Goal: Find specific page/section: Find specific page/section

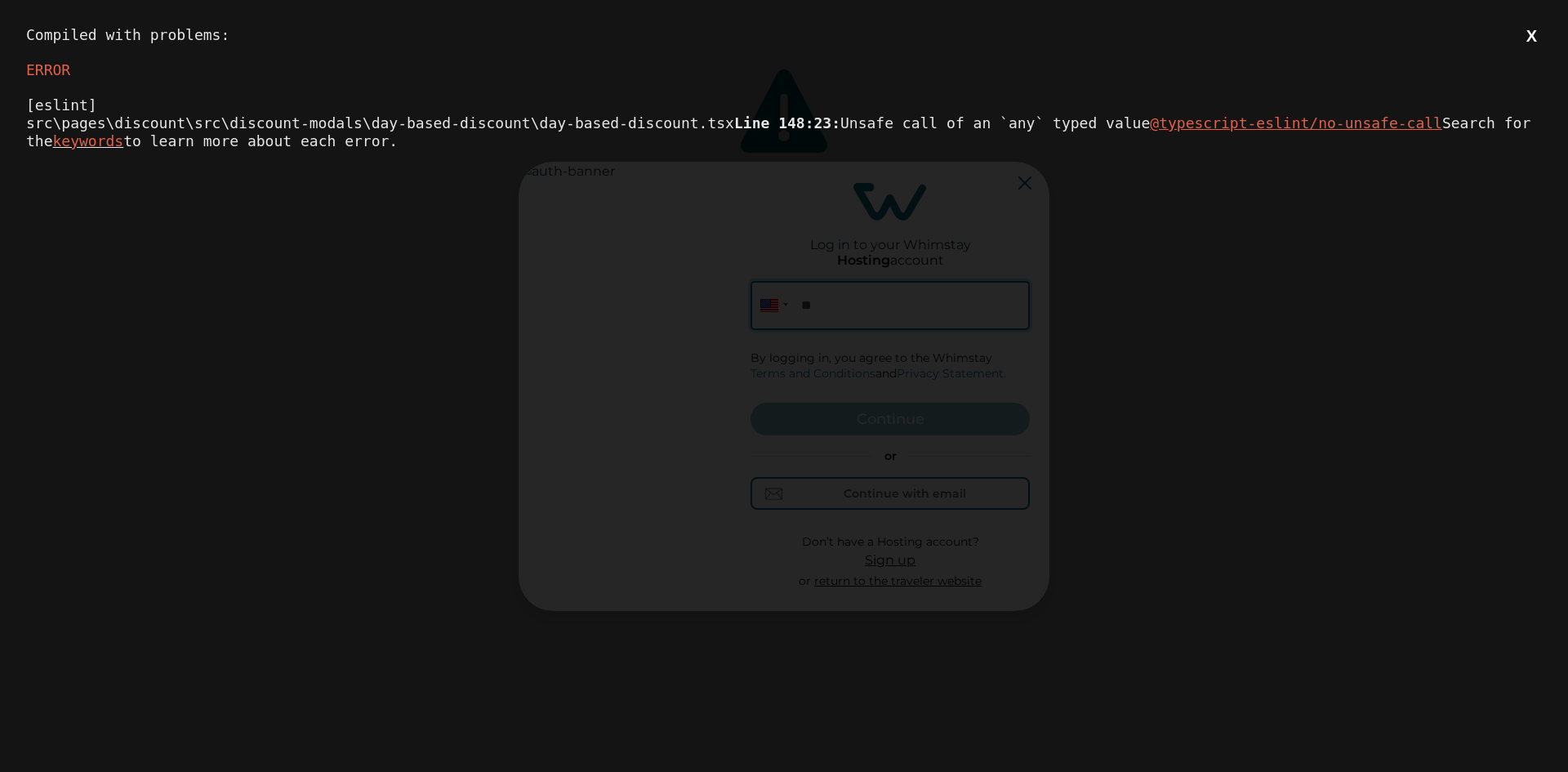
click at [1536, 30] on button "X" at bounding box center [1532, 36] width 21 height 21
click at [1533, 30] on button "X" at bounding box center [1532, 36] width 21 height 21
